Goal: Book appointment/travel/reservation

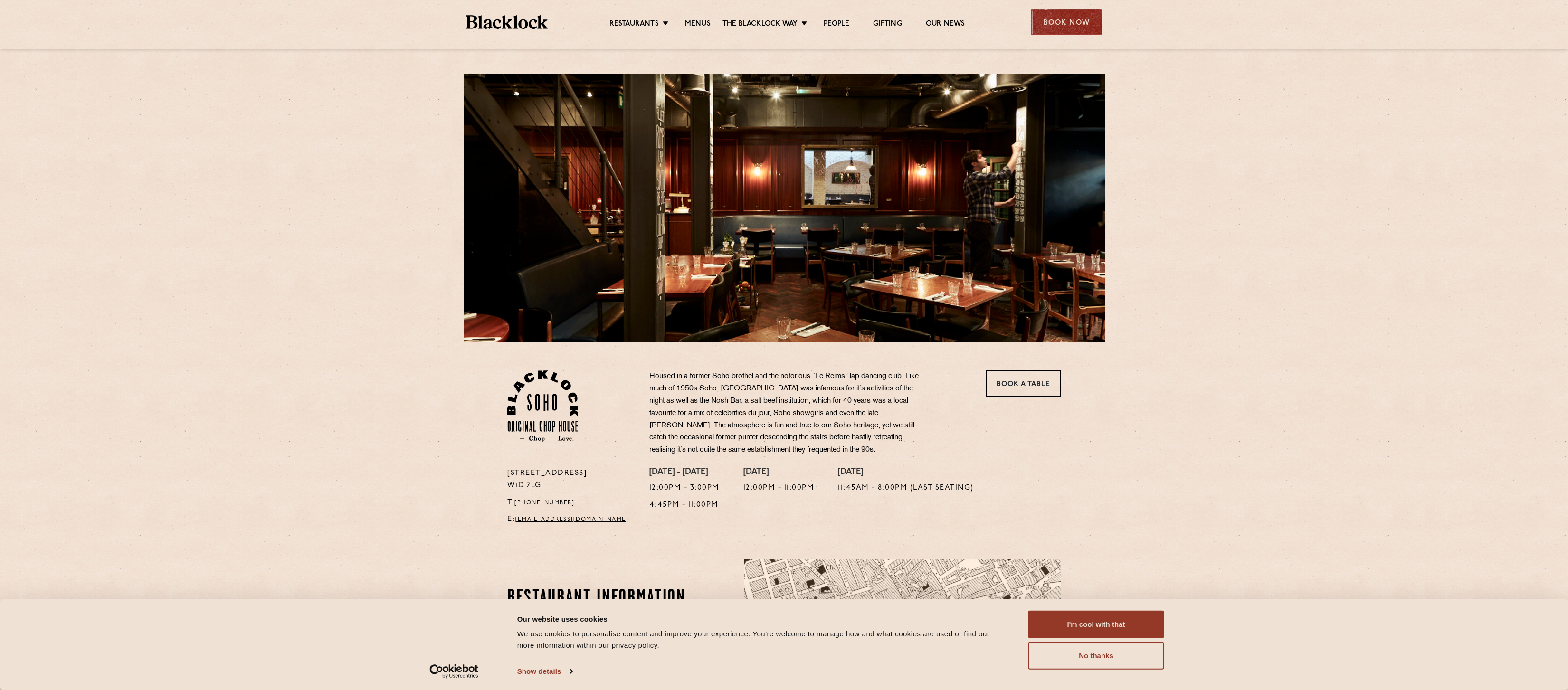
click at [1065, 25] on div "Book Now" at bounding box center [1066, 22] width 71 height 26
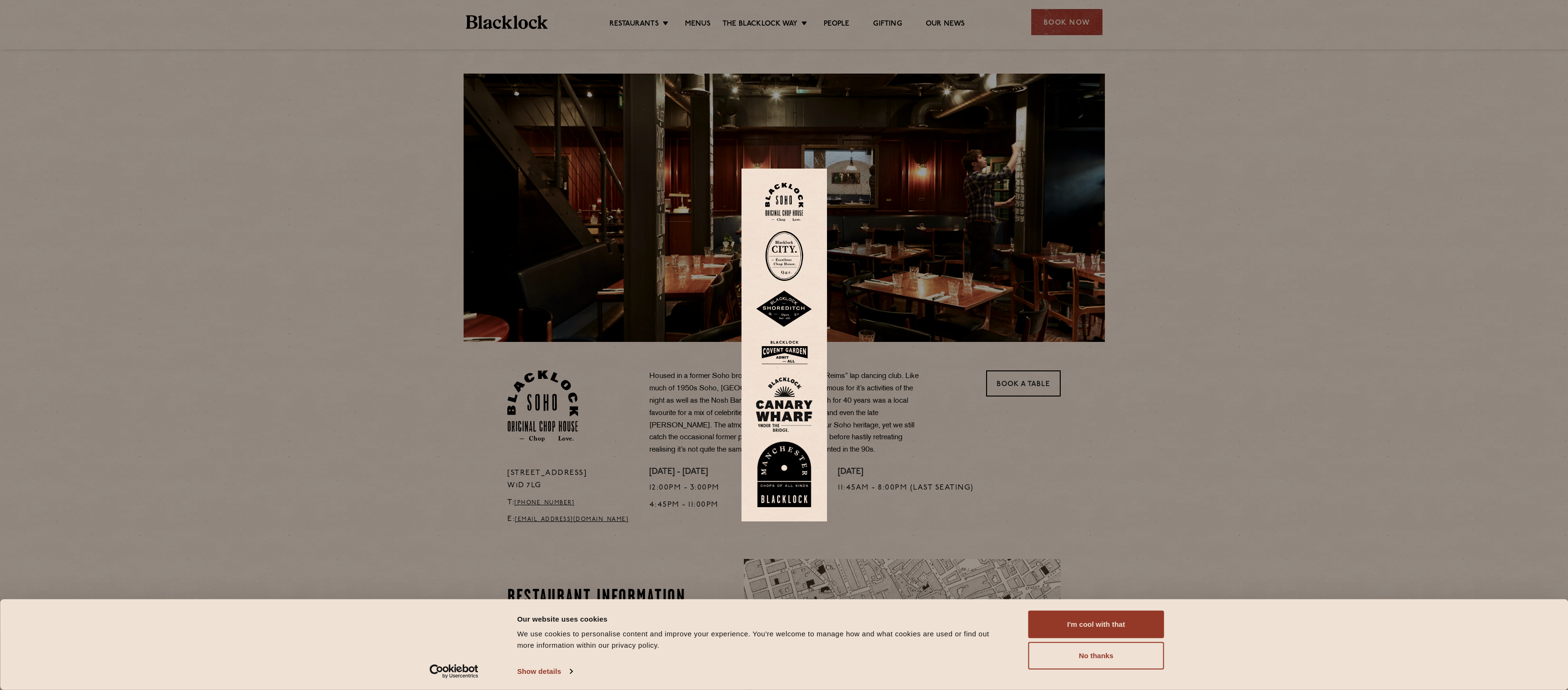
click at [786, 205] on img at bounding box center [784, 201] width 38 height 38
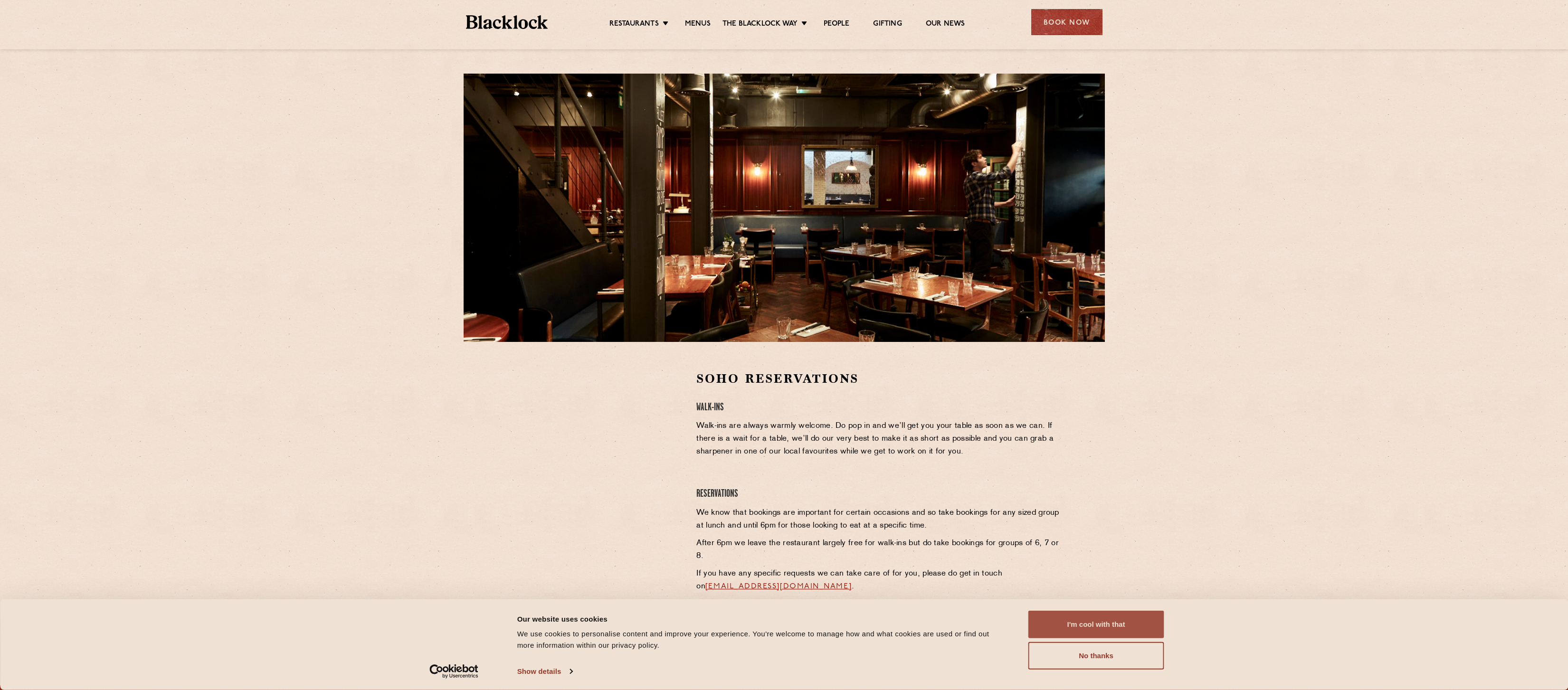
click at [1091, 630] on button "I'm cool with that" at bounding box center [1096, 624] width 136 height 27
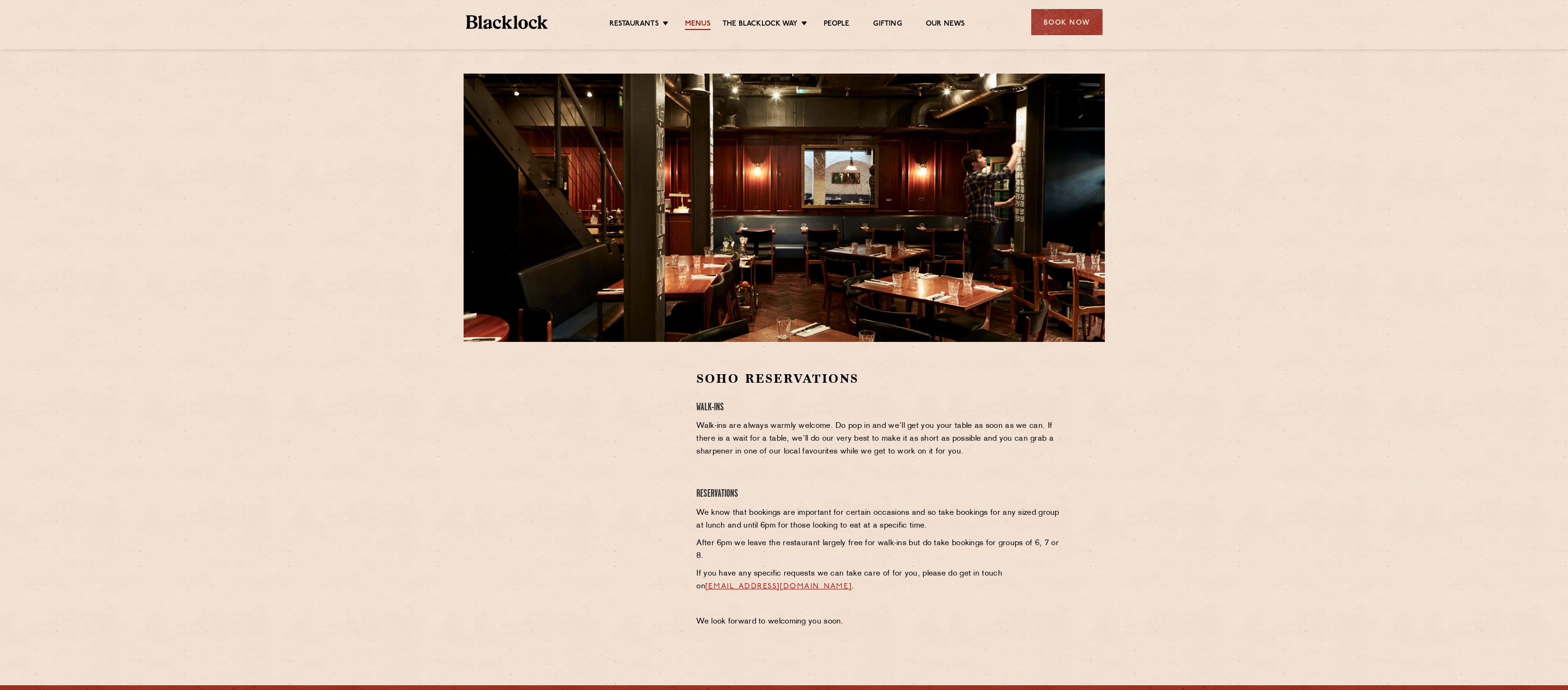
click at [700, 24] on link "Menus" at bounding box center [698, 24] width 26 height 10
